Goal: Task Accomplishment & Management: Manage account settings

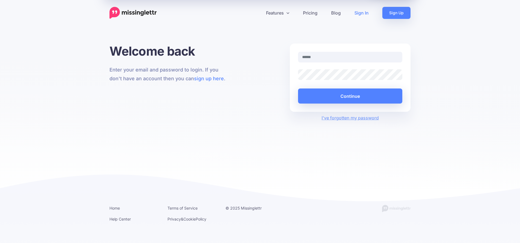
type input "**********"
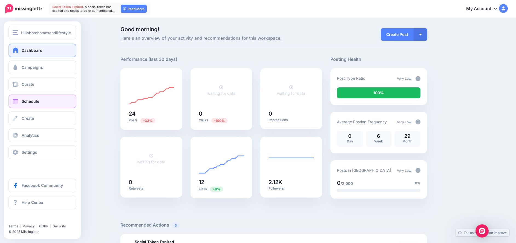
click at [30, 102] on span "Schedule" at bounding box center [31, 101] width 18 height 5
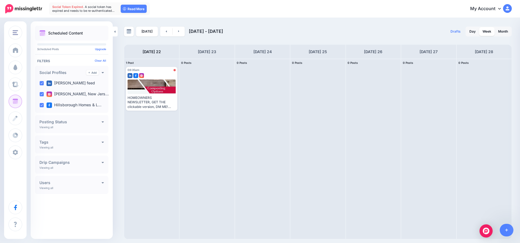
click at [0, 0] on span "Post" at bounding box center [0, 0] width 0 height 0
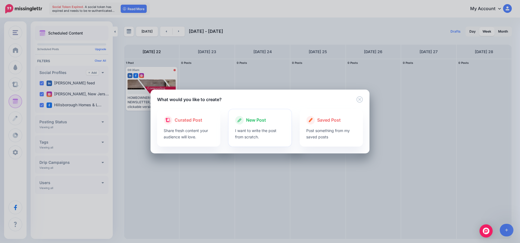
click at [244, 120] on div "New Post" at bounding box center [260, 120] width 50 height 9
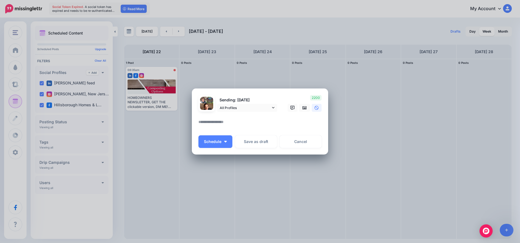
click at [218, 122] on textarea at bounding box center [262, 124] width 126 height 11
paste textarea "**********"
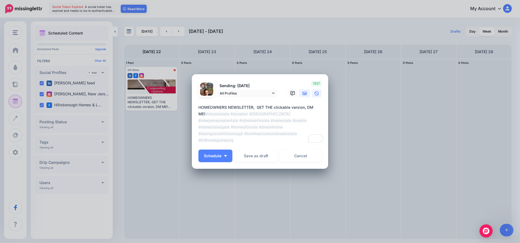
type textarea "**********"
click at [303, 91] on link at bounding box center [304, 93] width 11 height 8
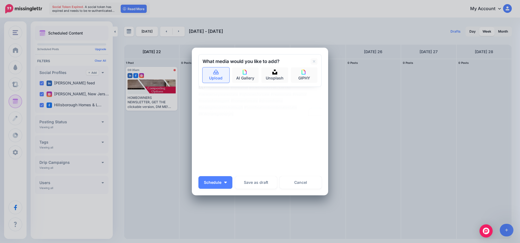
click at [213, 77] on link "Upload" at bounding box center [216, 74] width 27 height 15
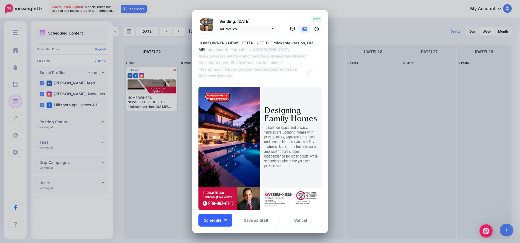
click at [226, 220] on button "Schedule" at bounding box center [216, 220] width 34 height 13
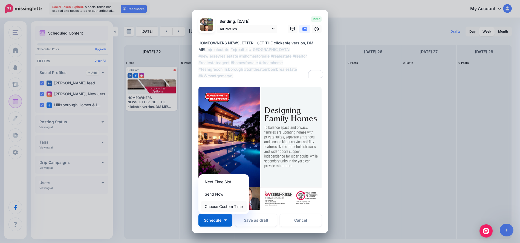
click at [221, 205] on link "Choose Custom Time" at bounding box center [224, 206] width 46 height 11
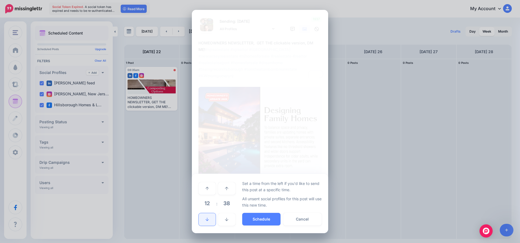
click at [208, 215] on link at bounding box center [207, 219] width 17 height 13
click at [207, 218] on icon at bounding box center [207, 219] width 3 height 4
click at [206, 218] on icon at bounding box center [207, 219] width 3 height 4
click at [263, 216] on button "Schedule" at bounding box center [261, 219] width 38 height 13
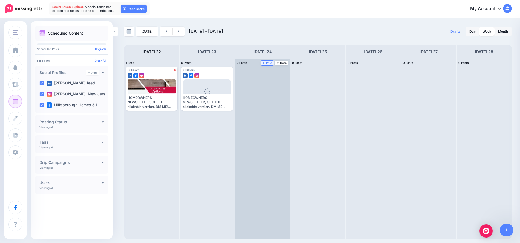
click at [266, 64] on span "Post" at bounding box center [268, 63] width 10 height 3
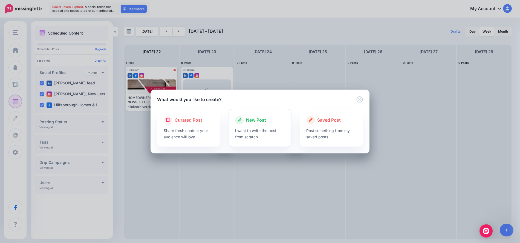
click at [267, 121] on div "New Post" at bounding box center [260, 120] width 50 height 9
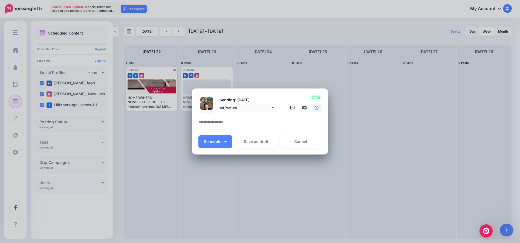
click at [221, 120] on textarea at bounding box center [262, 124] width 126 height 11
paste textarea "**********"
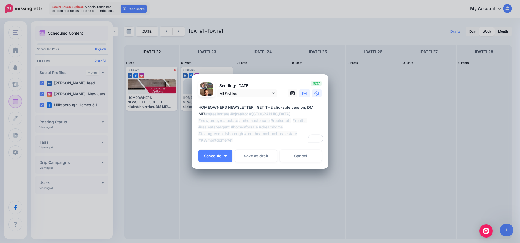
type textarea "**********"
click at [304, 95] on icon at bounding box center [305, 93] width 4 height 4
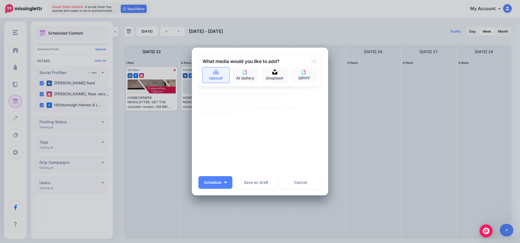
click at [213, 73] on icon at bounding box center [216, 72] width 6 height 5
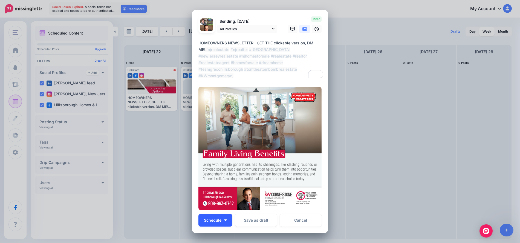
click at [222, 217] on button "Schedule" at bounding box center [216, 220] width 34 height 13
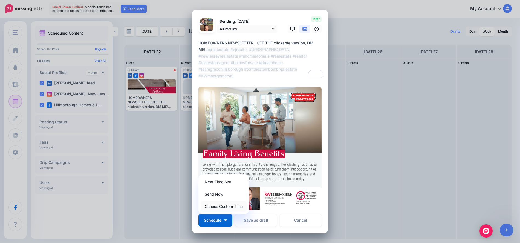
click at [226, 205] on link "Choose Custom Time" at bounding box center [224, 206] width 46 height 11
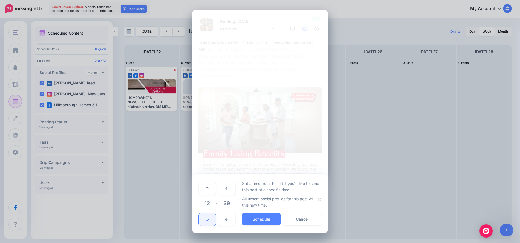
click at [209, 217] on link at bounding box center [207, 219] width 17 height 13
click at [255, 216] on button "Schedule" at bounding box center [261, 219] width 38 height 13
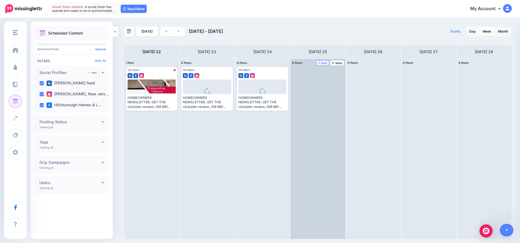
click at [327, 63] on span "Post" at bounding box center [323, 63] width 10 height 3
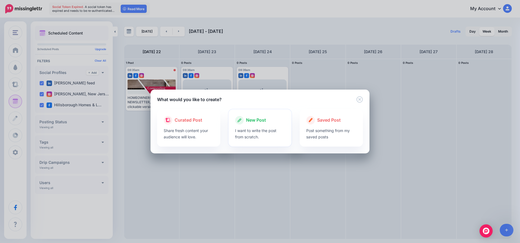
click at [254, 120] on span "New Post" at bounding box center [256, 120] width 20 height 7
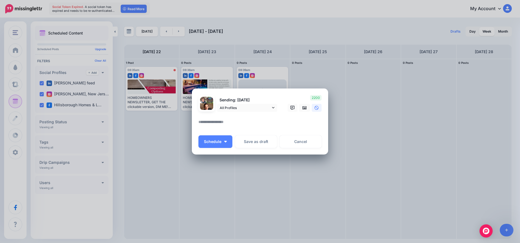
drag, startPoint x: 211, startPoint y: 119, endPoint x: 203, endPoint y: 127, distance: 10.9
click at [203, 127] on textarea at bounding box center [262, 124] width 126 height 11
paste textarea "**********"
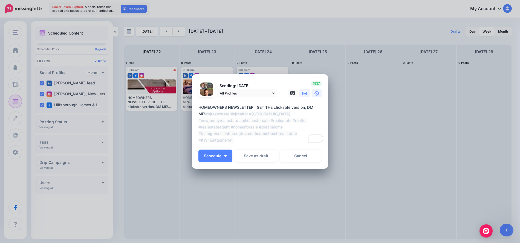
type textarea "**********"
click at [305, 92] on icon at bounding box center [305, 93] width 4 height 3
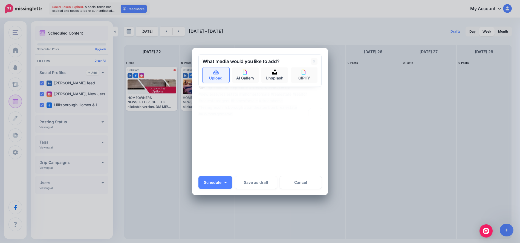
click at [216, 77] on link "Upload" at bounding box center [216, 74] width 27 height 15
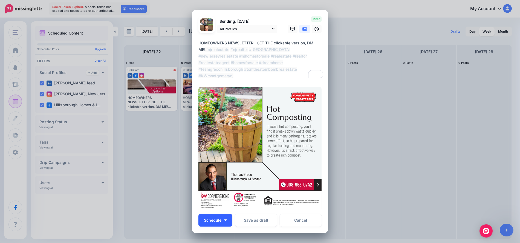
click at [223, 221] on button "Schedule" at bounding box center [216, 220] width 34 height 13
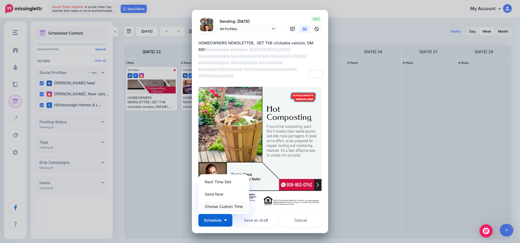
click at [214, 206] on link "Choose Custom Time" at bounding box center [224, 206] width 46 height 11
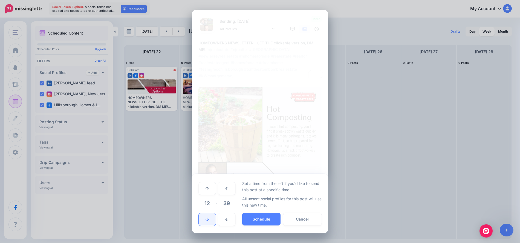
click at [210, 218] on link at bounding box center [207, 219] width 17 height 13
click at [210, 216] on link at bounding box center [207, 219] width 17 height 13
click at [207, 218] on icon at bounding box center [207, 219] width 3 height 4
click at [255, 216] on button "Schedule" at bounding box center [261, 219] width 38 height 13
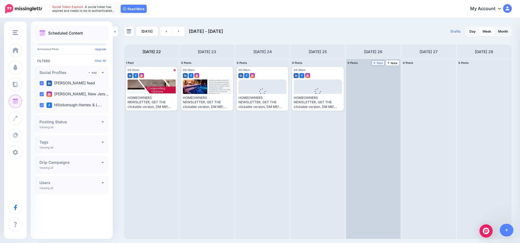
click at [380, 65] on link "Post" at bounding box center [378, 63] width 13 height 5
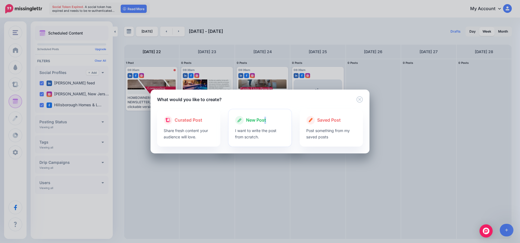
click at [265, 121] on span "New Post" at bounding box center [256, 120] width 20 height 7
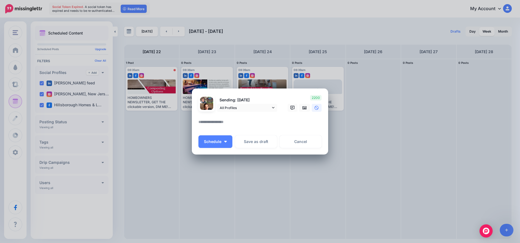
click at [200, 120] on textarea at bounding box center [262, 124] width 126 height 11
paste textarea "**********"
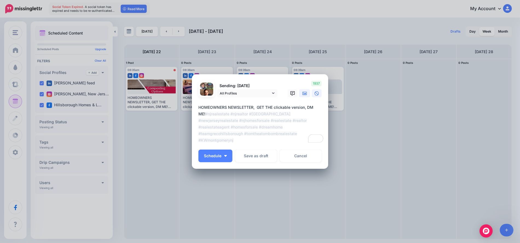
type textarea "**********"
click at [305, 92] on icon at bounding box center [305, 93] width 4 height 4
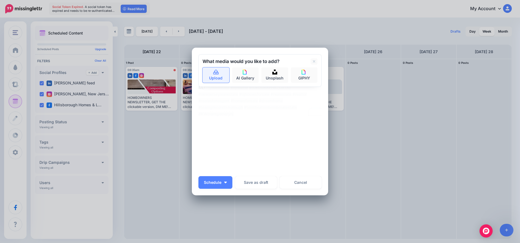
click at [216, 74] on icon at bounding box center [215, 72] width 5 height 5
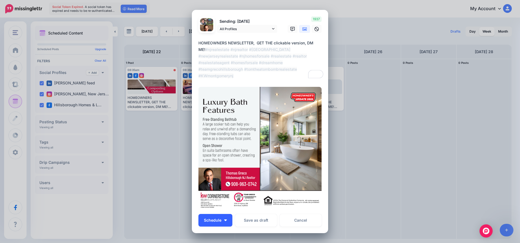
click at [226, 220] on button "Schedule" at bounding box center [216, 220] width 34 height 13
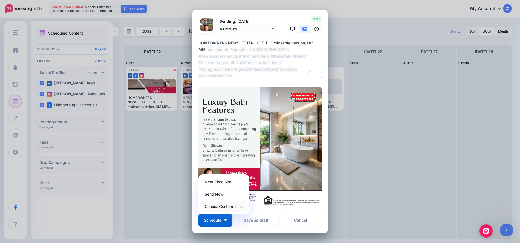
click at [225, 208] on link "Choose Custom Time" at bounding box center [224, 206] width 46 height 11
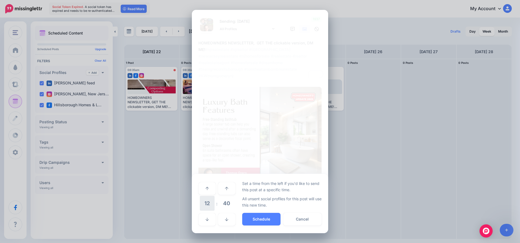
click at [209, 206] on span "12" at bounding box center [207, 203] width 15 height 15
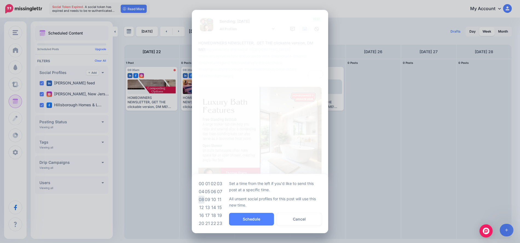
click at [201, 200] on td "08" at bounding box center [202, 200] width 6 height 8
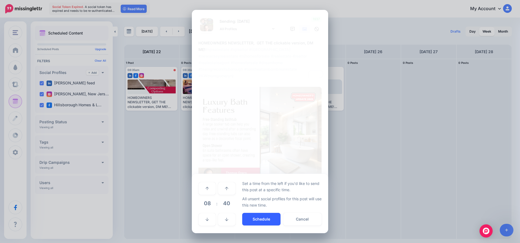
click at [267, 218] on button "Schedule" at bounding box center [261, 219] width 38 height 13
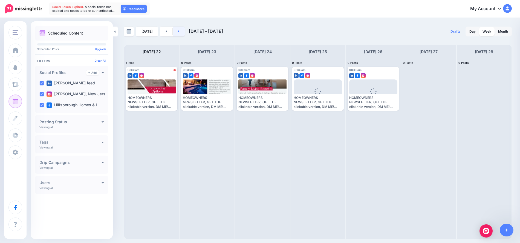
click at [178, 31] on icon at bounding box center [178, 31] width 1 height 3
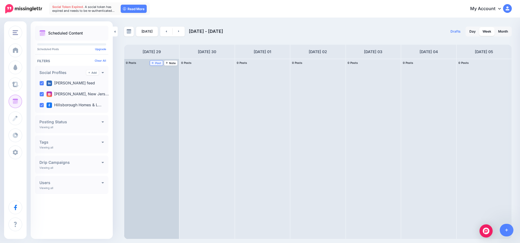
click at [158, 64] on span "Post" at bounding box center [157, 63] width 10 height 3
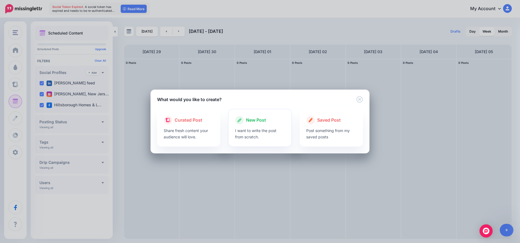
click at [247, 117] on span "New Post" at bounding box center [256, 120] width 20 height 7
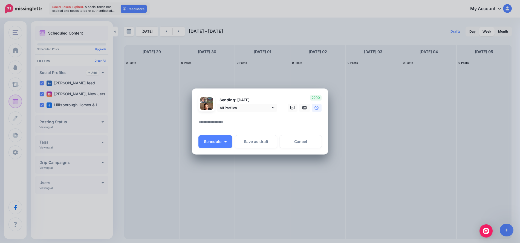
click at [226, 122] on textarea at bounding box center [262, 124] width 126 height 11
paste textarea "**********"
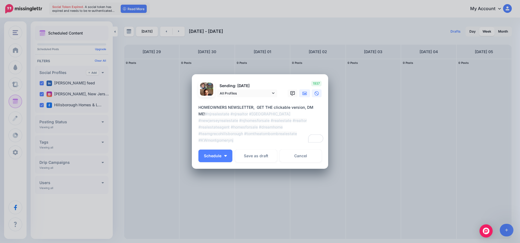
type textarea "**********"
click at [303, 93] on icon at bounding box center [305, 93] width 4 height 4
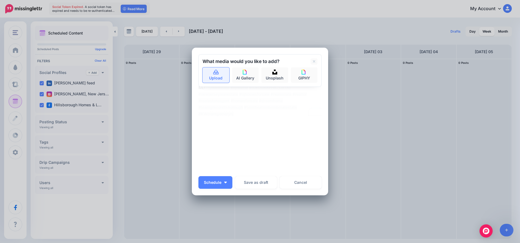
click at [207, 72] on link "Upload" at bounding box center [216, 74] width 27 height 15
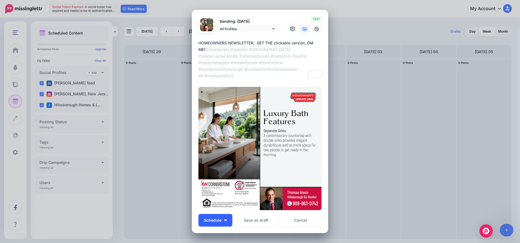
click at [222, 223] on button "Schedule" at bounding box center [216, 220] width 34 height 13
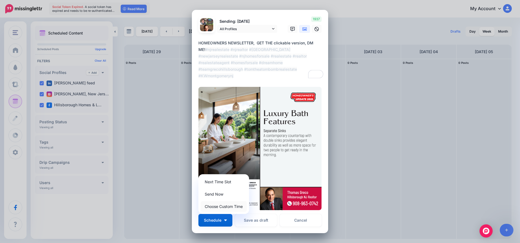
click at [221, 208] on link "Choose Custom Time" at bounding box center [224, 206] width 46 height 11
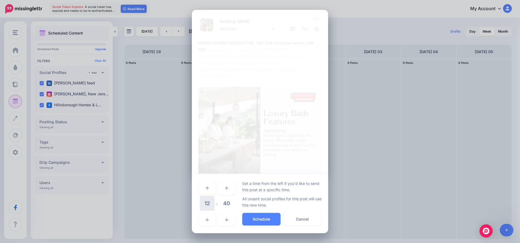
click at [208, 205] on span "12" at bounding box center [207, 203] width 15 height 15
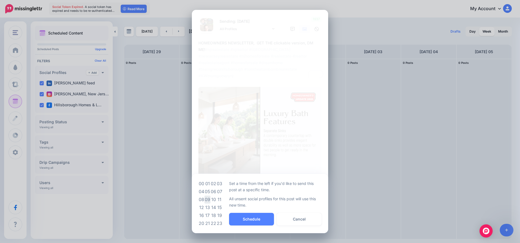
click at [210, 196] on td "09" at bounding box center [208, 200] width 6 height 8
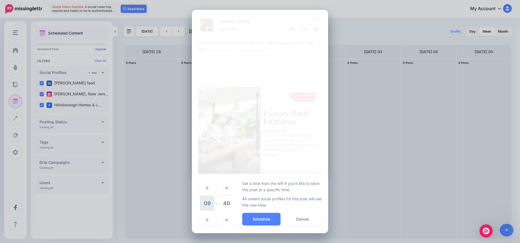
click at [210, 205] on span "09" at bounding box center [207, 203] width 15 height 15
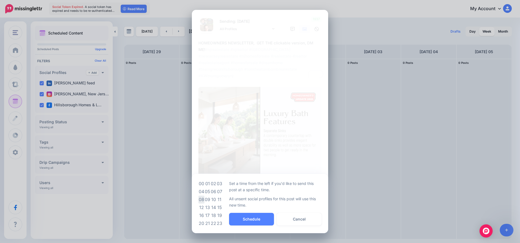
click at [203, 201] on td "08" at bounding box center [202, 200] width 6 height 8
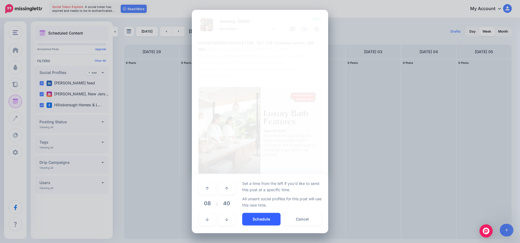
click at [262, 220] on button "Schedule" at bounding box center [261, 219] width 38 height 13
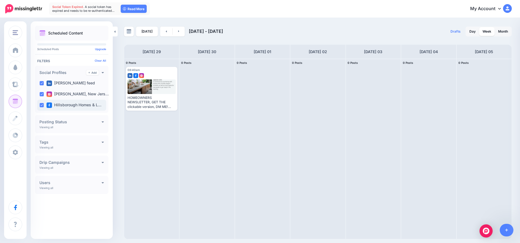
click at [65, 105] on label "Hillsborough Homes & L…" at bounding box center [74, 104] width 55 height 5
click at [103, 162] on icon at bounding box center [103, 162] width 2 height 4
click at [103, 143] on icon at bounding box center [103, 142] width 2 height 1
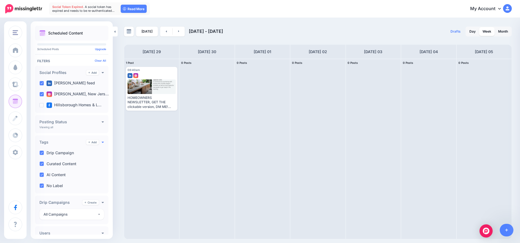
click at [103, 143] on div "Tags Add Viewing all Drip Campaign Curated Content AI Content No Label" at bounding box center [71, 164] width 73 height 58
click at [42, 105] on ins at bounding box center [41, 105] width 4 height 4
click at [129, 9] on link "Read More" at bounding box center [134, 9] width 26 height 8
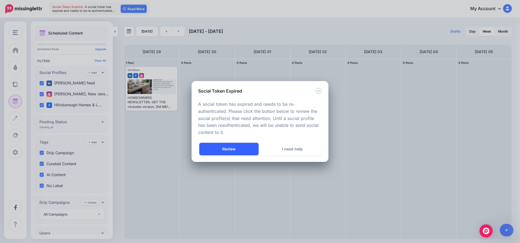
click at [235, 149] on link "Review" at bounding box center [228, 149] width 59 height 13
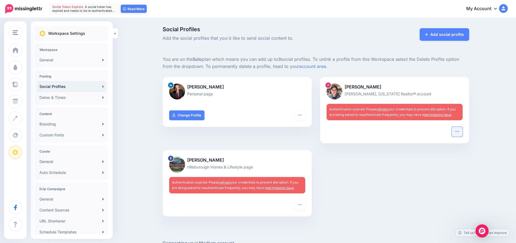
click at [460, 132] on icon "button" at bounding box center [457, 131] width 4 height 4
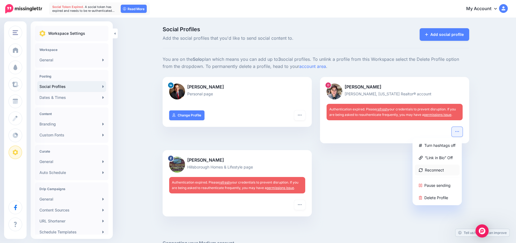
click at [438, 171] on link "Reconnect" at bounding box center [437, 170] width 45 height 11
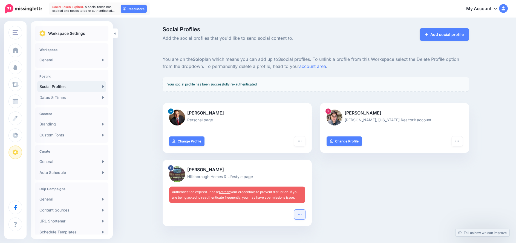
click at [302, 212] on icon "button" at bounding box center [300, 214] width 4 height 4
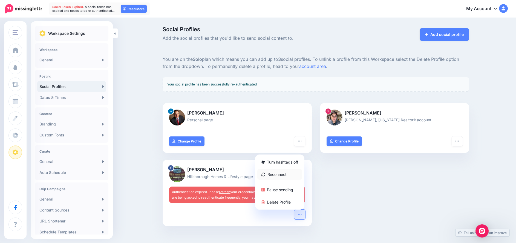
click at [280, 169] on link "Reconnect" at bounding box center [279, 174] width 45 height 11
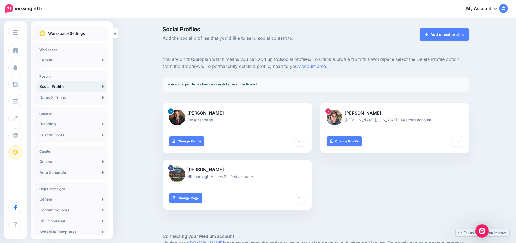
click at [497, 8] on icon at bounding box center [495, 8] width 3 height 4
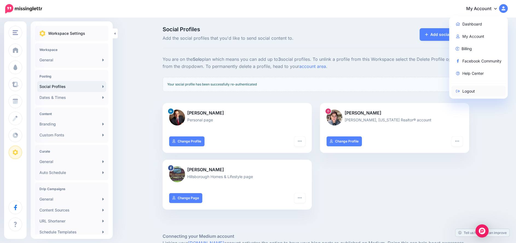
click at [470, 92] on link "Logout" at bounding box center [479, 91] width 55 height 11
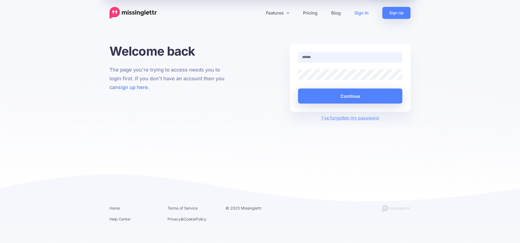
type input "**********"
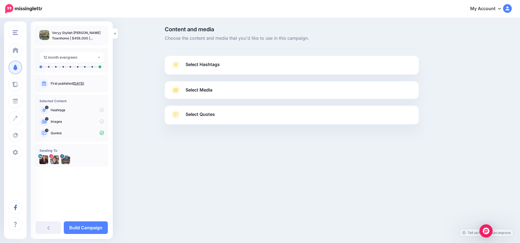
click at [222, 64] on link "Select Hashtags" at bounding box center [291, 67] width 243 height 14
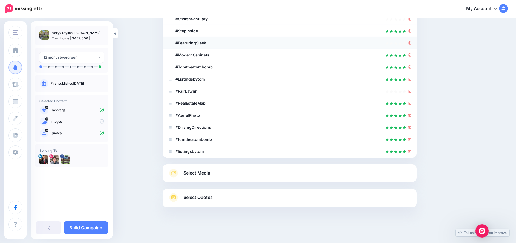
scroll to position [48, 0]
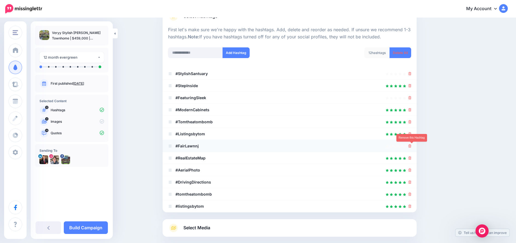
click at [412, 145] on icon at bounding box center [410, 145] width 3 height 3
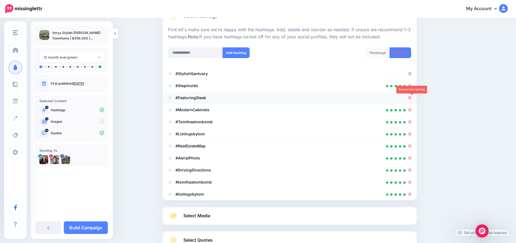
click at [412, 99] on icon at bounding box center [410, 97] width 3 height 3
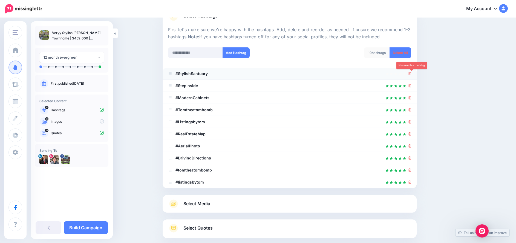
click at [411, 73] on icon at bounding box center [410, 73] width 3 height 3
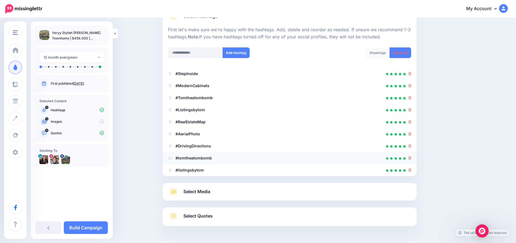
scroll to position [67, 0]
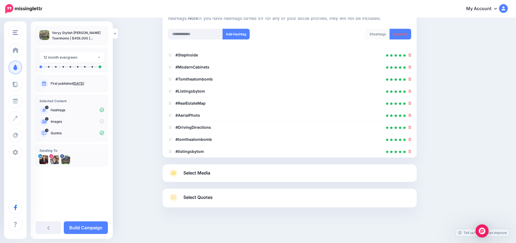
click at [192, 169] on link "Select Media" at bounding box center [289, 173] width 243 height 9
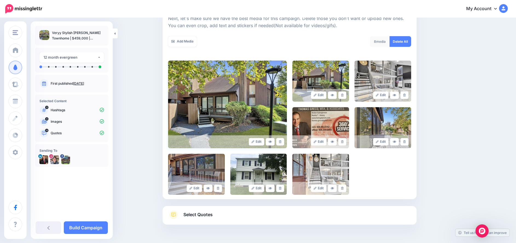
scroll to position [99, 0]
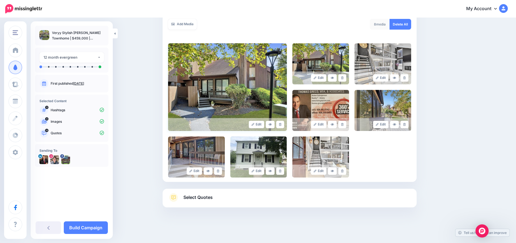
click at [237, 102] on img at bounding box center [227, 87] width 119 height 88
click at [282, 172] on icon at bounding box center [280, 171] width 2 height 3
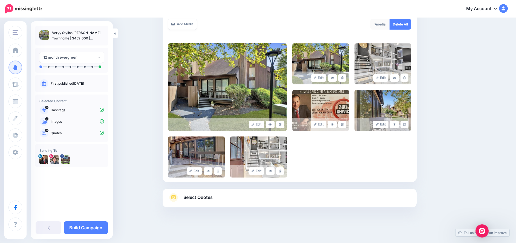
click at [198, 196] on span "Select Quotes" at bounding box center [198, 197] width 29 height 7
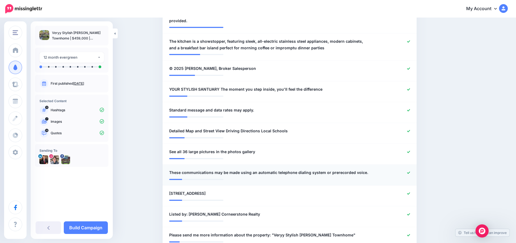
scroll to position [219, 0]
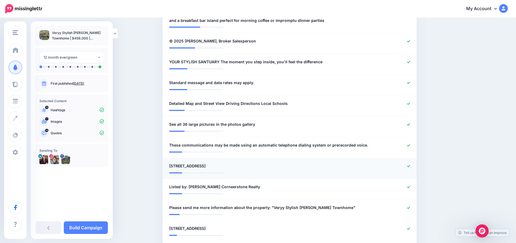
click at [410, 165] on icon at bounding box center [408, 166] width 3 height 3
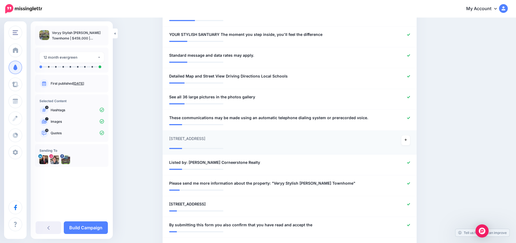
scroll to position [274, 0]
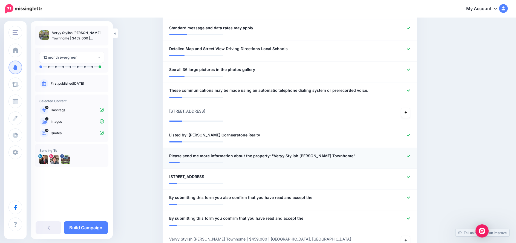
click at [410, 155] on icon at bounding box center [408, 156] width 3 height 2
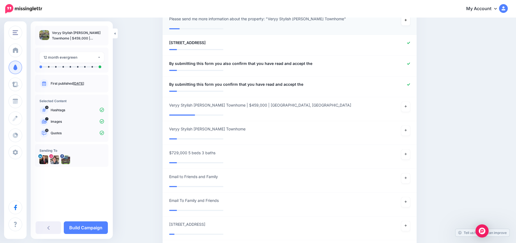
scroll to position [509, 0]
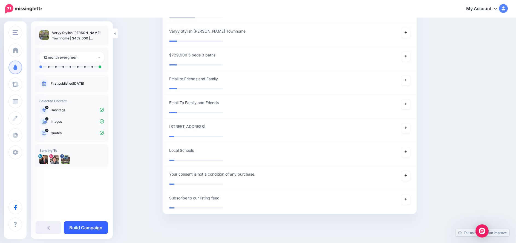
click at [82, 225] on link "Build Campaign" at bounding box center [86, 227] width 44 height 13
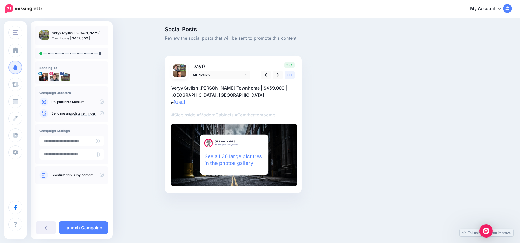
click at [290, 75] on icon at bounding box center [290, 74] width 5 height 1
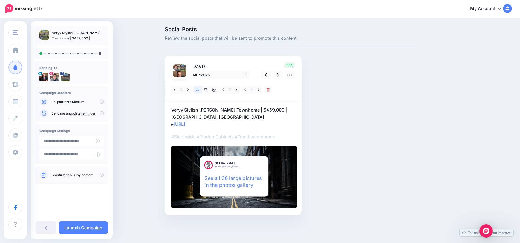
click at [185, 109] on p "Veryy Stylish [PERSON_NAME] Townhome | $459,000 | [GEOGRAPHIC_DATA], [GEOGRAPHI…" at bounding box center [233, 116] width 124 height 21
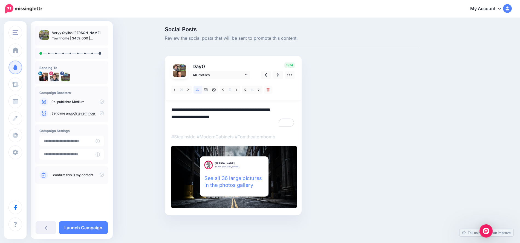
type textarea "**********"
click at [315, 108] on div "Social Posts Review the social posts that will be sent to promote this content.…" at bounding box center [292, 129] width 262 height 205
click at [263, 119] on textarea "**********" at bounding box center [233, 116] width 124 height 21
click at [293, 73] on icon at bounding box center [290, 75] width 6 height 6
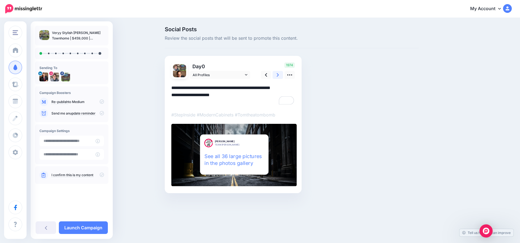
click at [279, 75] on icon at bounding box center [278, 75] width 2 height 4
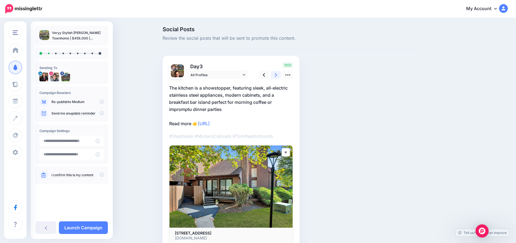
click at [277, 75] on icon at bounding box center [276, 75] width 2 height 4
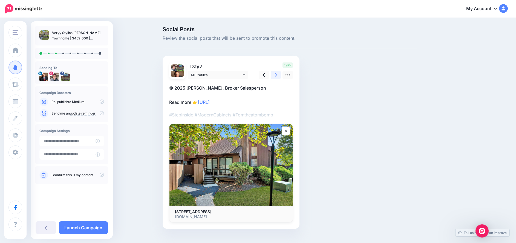
click at [277, 75] on icon at bounding box center [276, 75] width 2 height 4
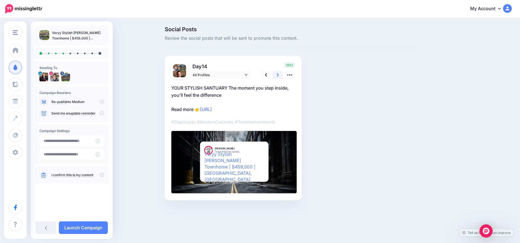
click at [279, 75] on icon at bounding box center [278, 75] width 2 height 4
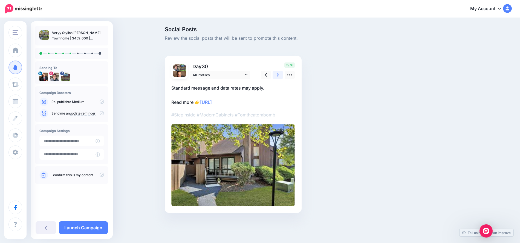
click at [279, 75] on icon at bounding box center [278, 75] width 2 height 4
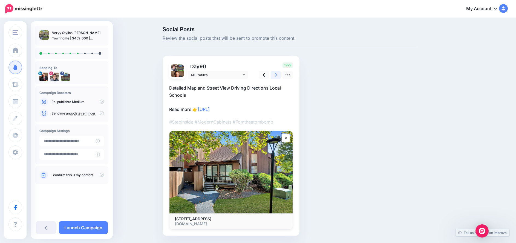
scroll to position [18, 0]
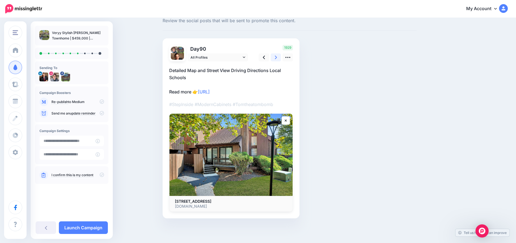
click at [277, 59] on icon at bounding box center [276, 58] width 2 height 6
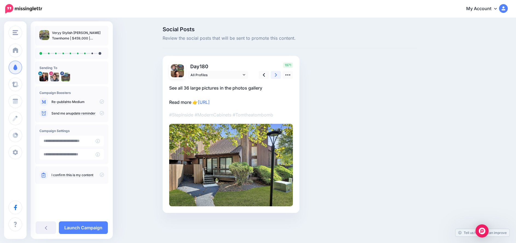
scroll to position [0, 0]
click at [93, 226] on link "Launch Campaign" at bounding box center [83, 227] width 49 height 13
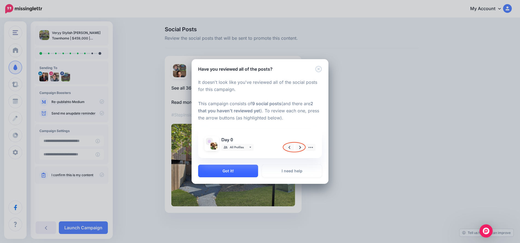
click at [242, 167] on button "Got it!" at bounding box center [228, 171] width 60 height 13
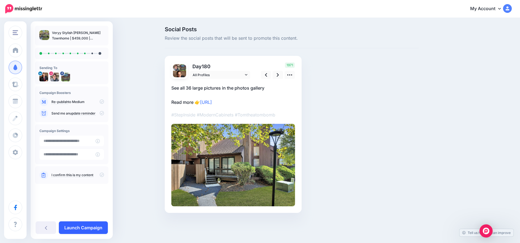
click at [84, 228] on link "Launch Campaign" at bounding box center [83, 227] width 49 height 13
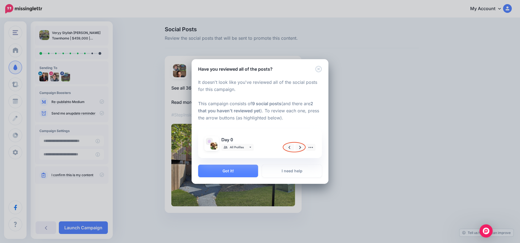
click at [299, 145] on img at bounding box center [260, 143] width 117 height 23
click at [235, 169] on button "Got it!" at bounding box center [228, 171] width 60 height 13
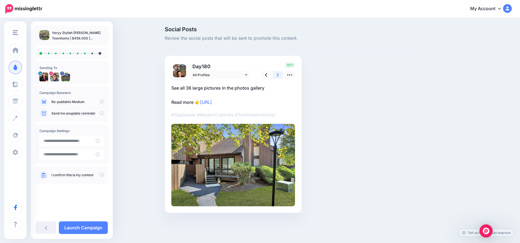
click at [276, 77] on link at bounding box center [278, 75] width 10 height 8
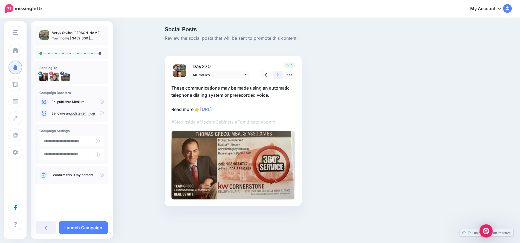
click at [276, 77] on link at bounding box center [278, 75] width 10 height 8
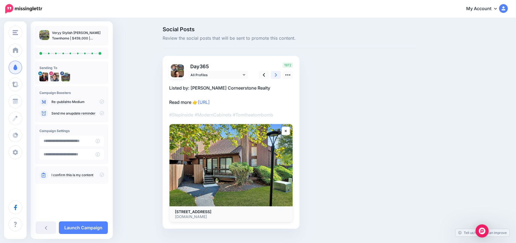
click at [276, 77] on link at bounding box center [276, 75] width 10 height 8
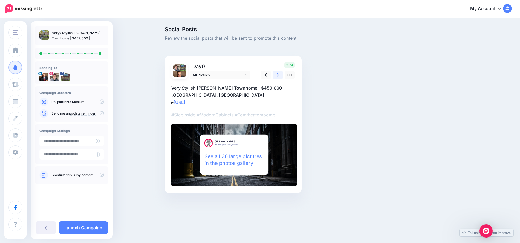
click at [276, 77] on link at bounding box center [278, 75] width 10 height 8
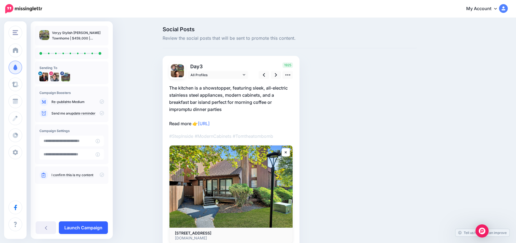
click at [73, 222] on link "Launch Campaign" at bounding box center [83, 227] width 49 height 13
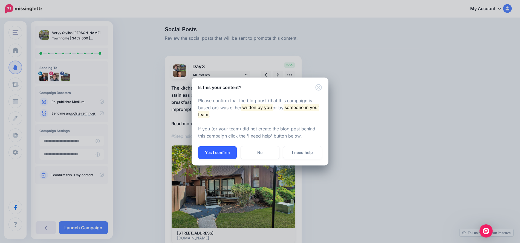
click at [222, 149] on button "Yes I confirm" at bounding box center [217, 152] width 39 height 13
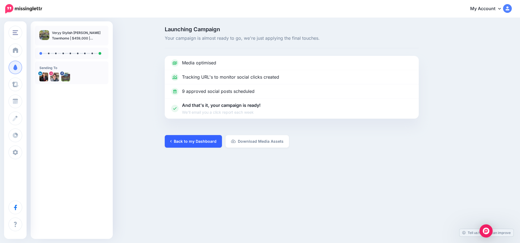
click at [193, 141] on link "Back to my Dashboard" at bounding box center [193, 141] width 57 height 13
